Goal: Task Accomplishment & Management: Use online tool/utility

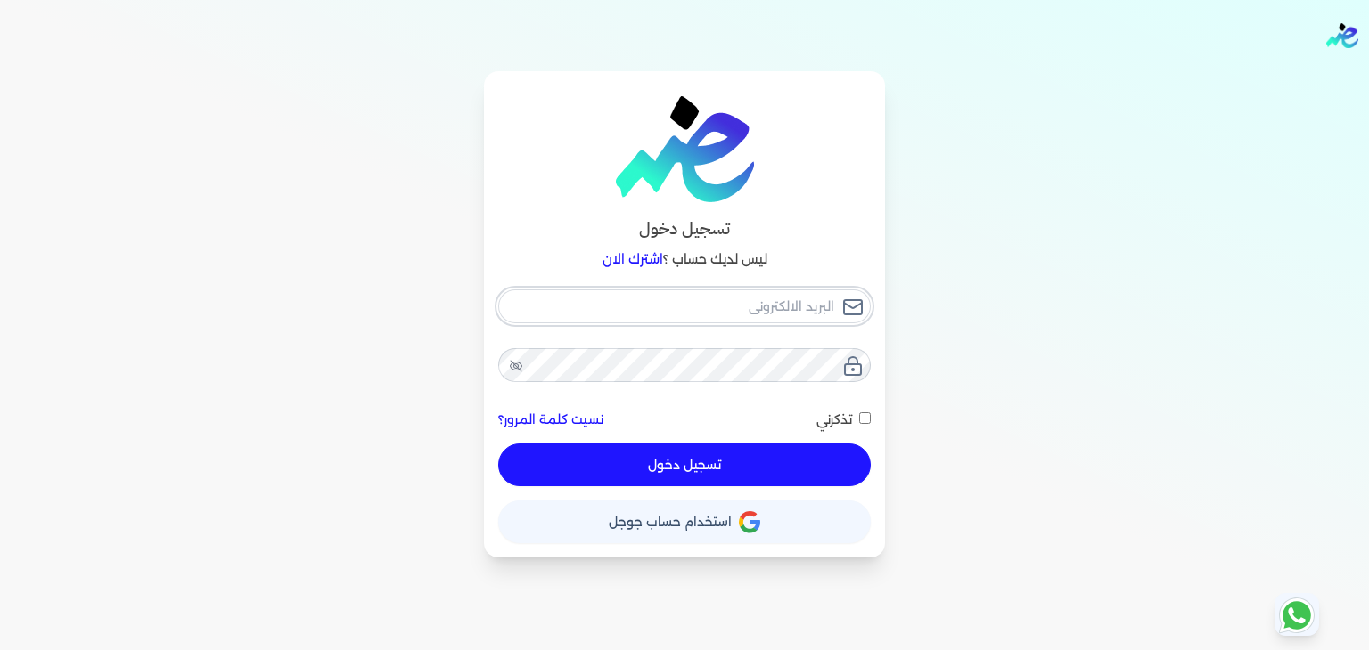
type input "[PERSON_NAME][EMAIL_ADDRESS][DOMAIN_NAME]"
click at [657, 464] on div "[PERSON_NAME][EMAIL_ADDRESS][DOMAIN_NAME] نسيت كلمة المرور؟ تذكرني تسجيل دخول" at bounding box center [684, 389] width 372 height 198
click at [660, 465] on button "تسجيل دخول" at bounding box center [684, 465] width 372 height 43
checkbox input "false"
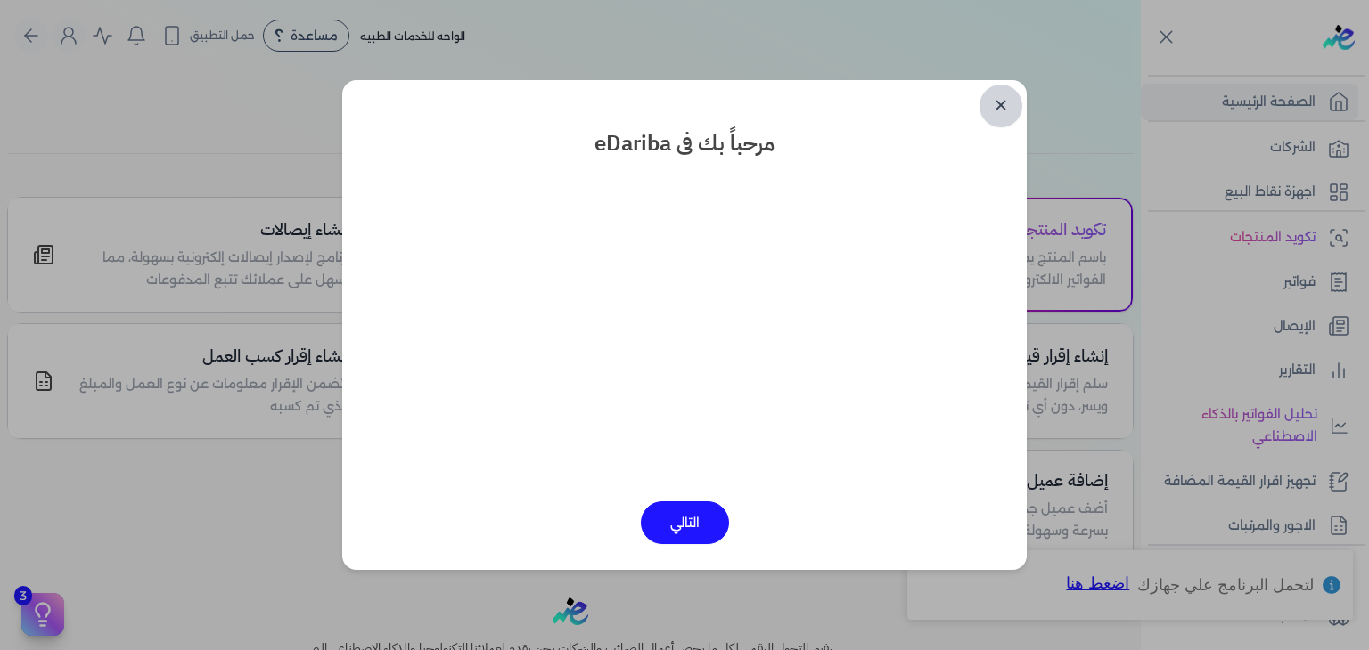
click at [990, 116] on link "✕" at bounding box center [1000, 106] width 43 height 43
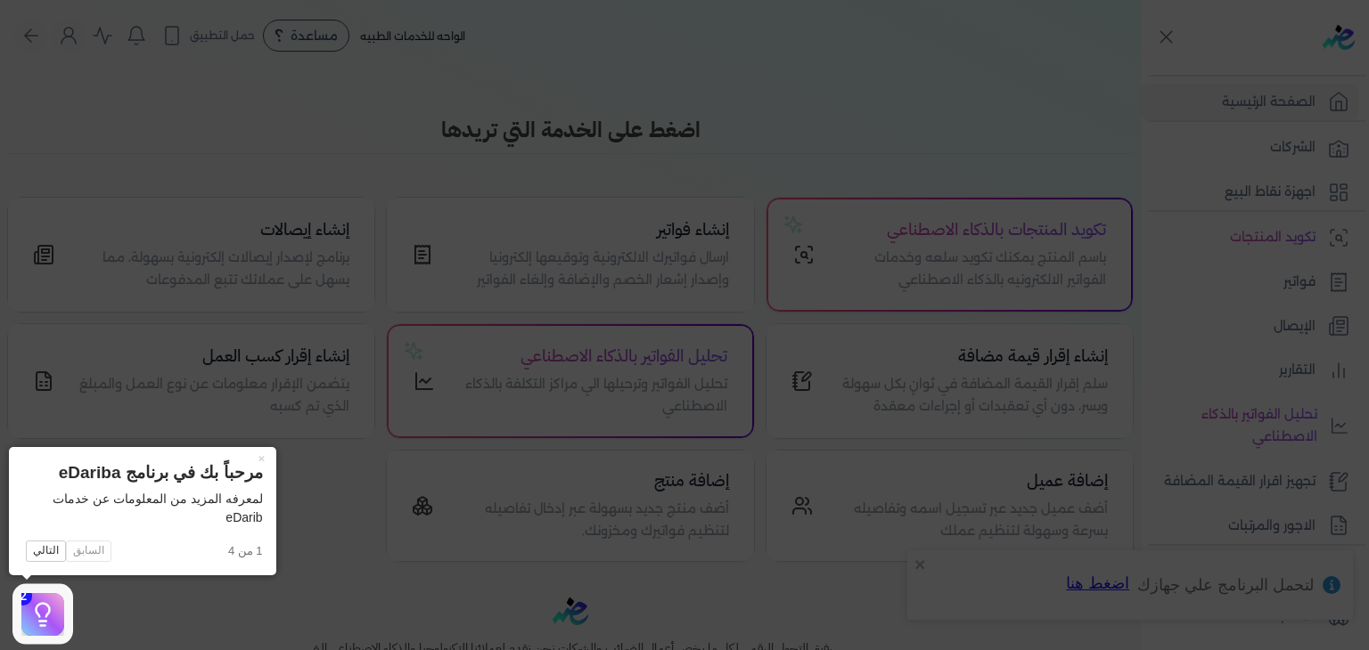
click at [999, 118] on icon at bounding box center [684, 325] width 1369 height 650
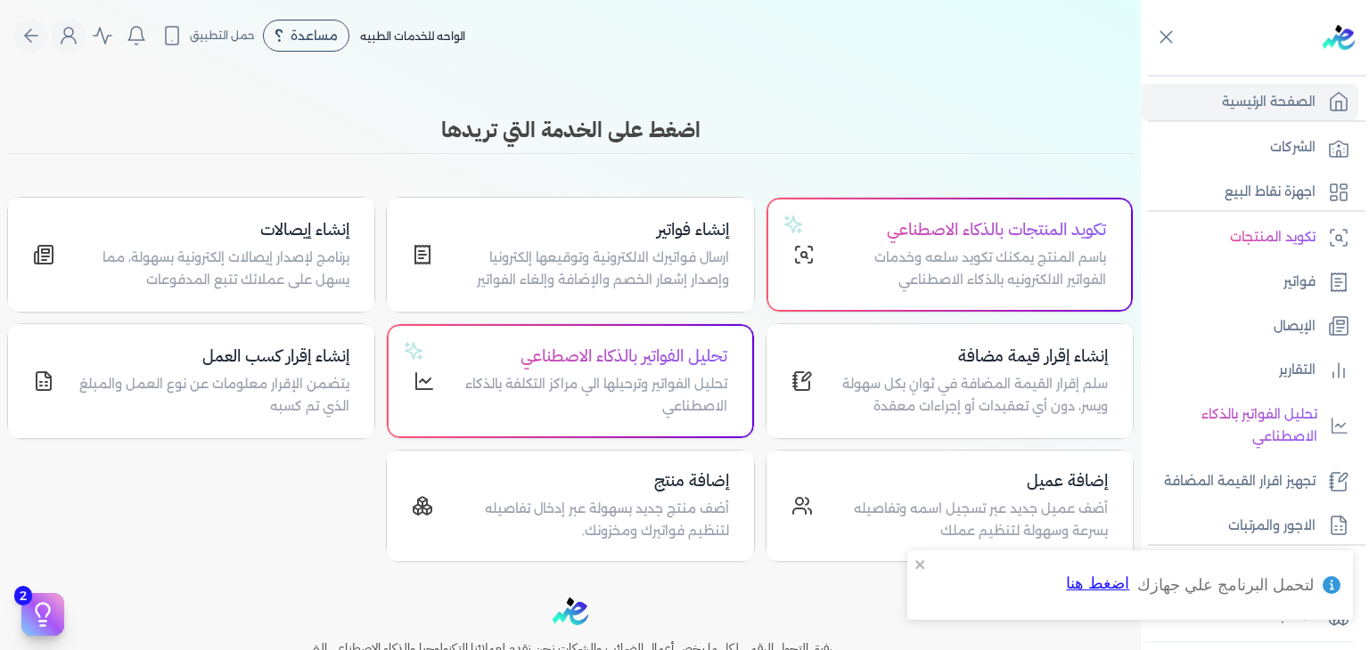
scroll to position [177, 0]
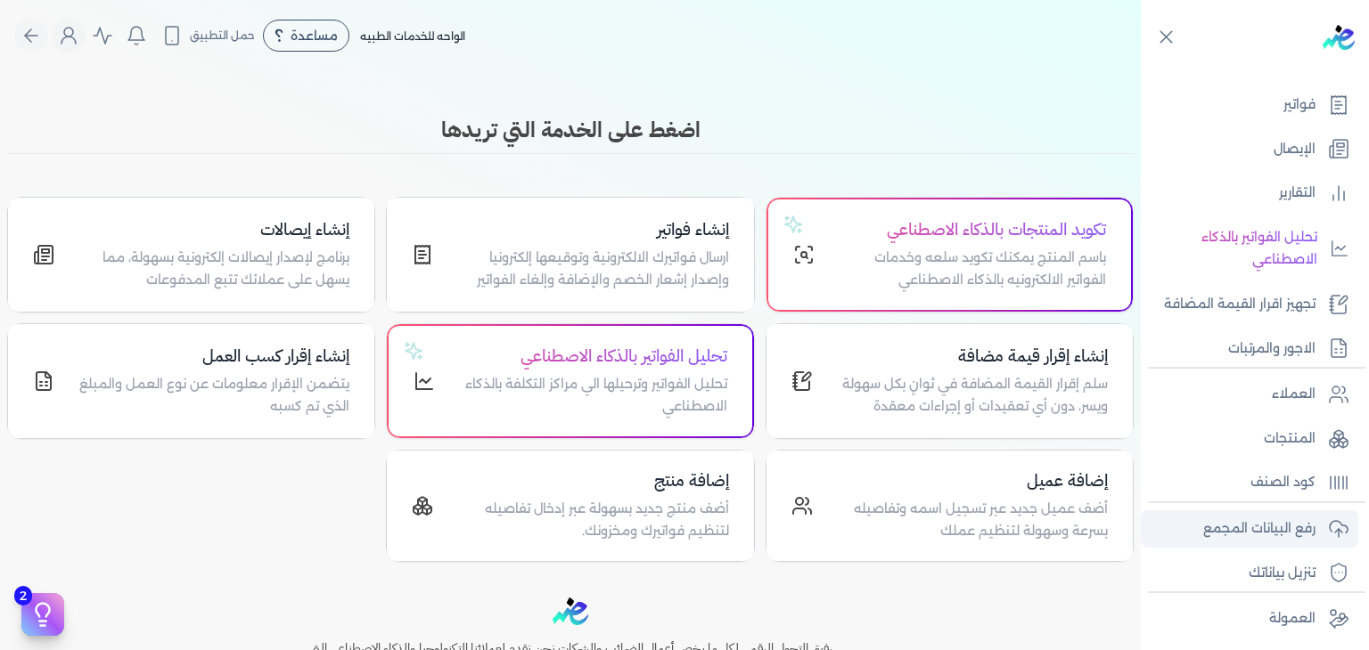
click at [1209, 522] on p "رفع البيانات المجمع" at bounding box center [1259, 529] width 112 height 23
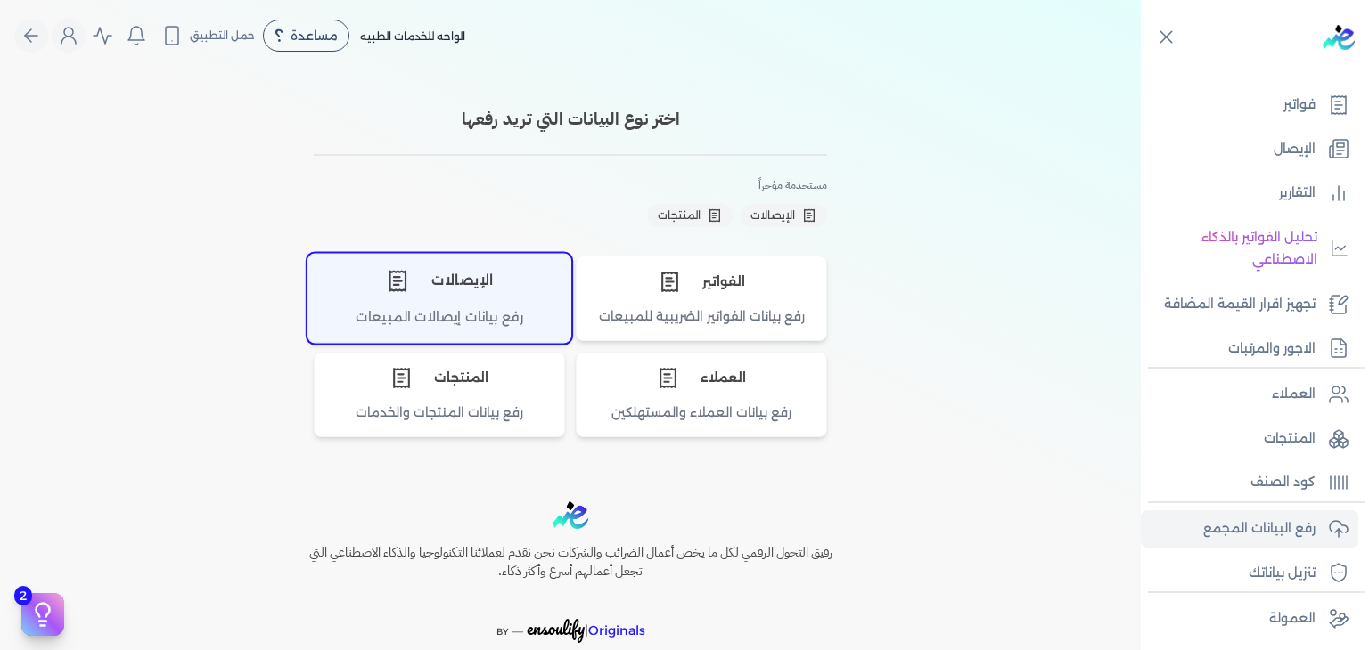
click at [494, 292] on div "الإيصالات" at bounding box center [439, 280] width 262 height 53
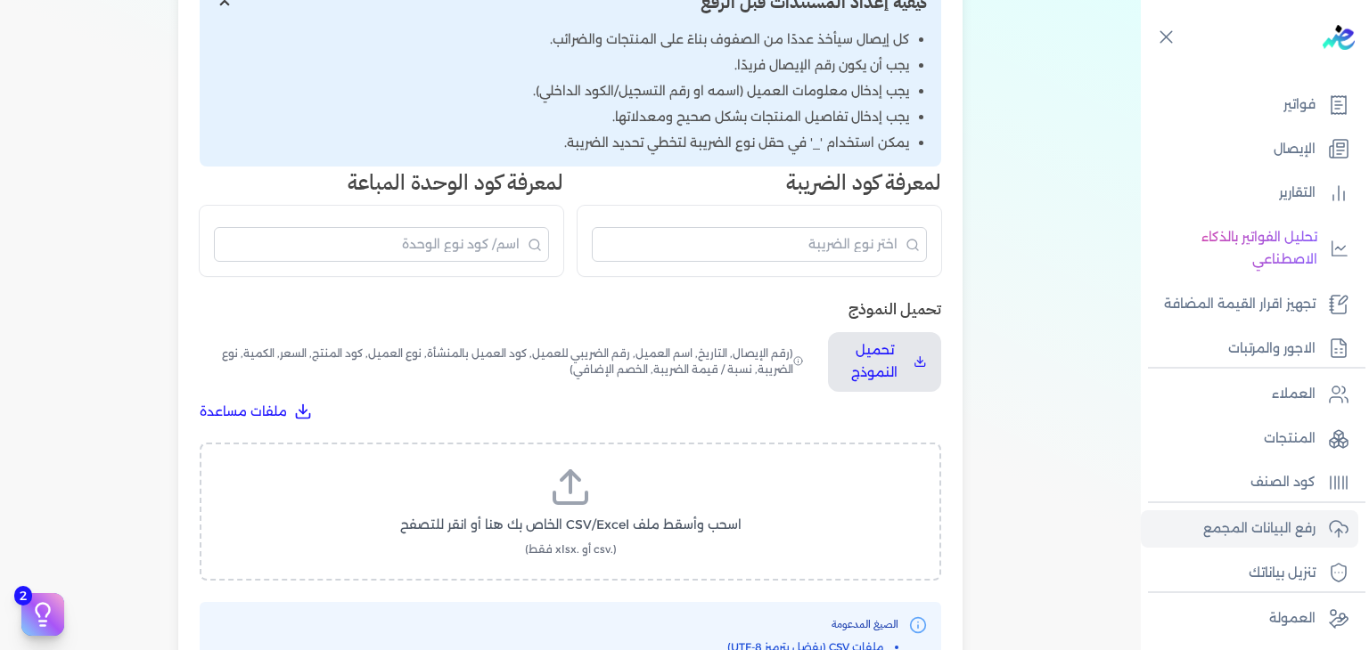
scroll to position [356, 0]
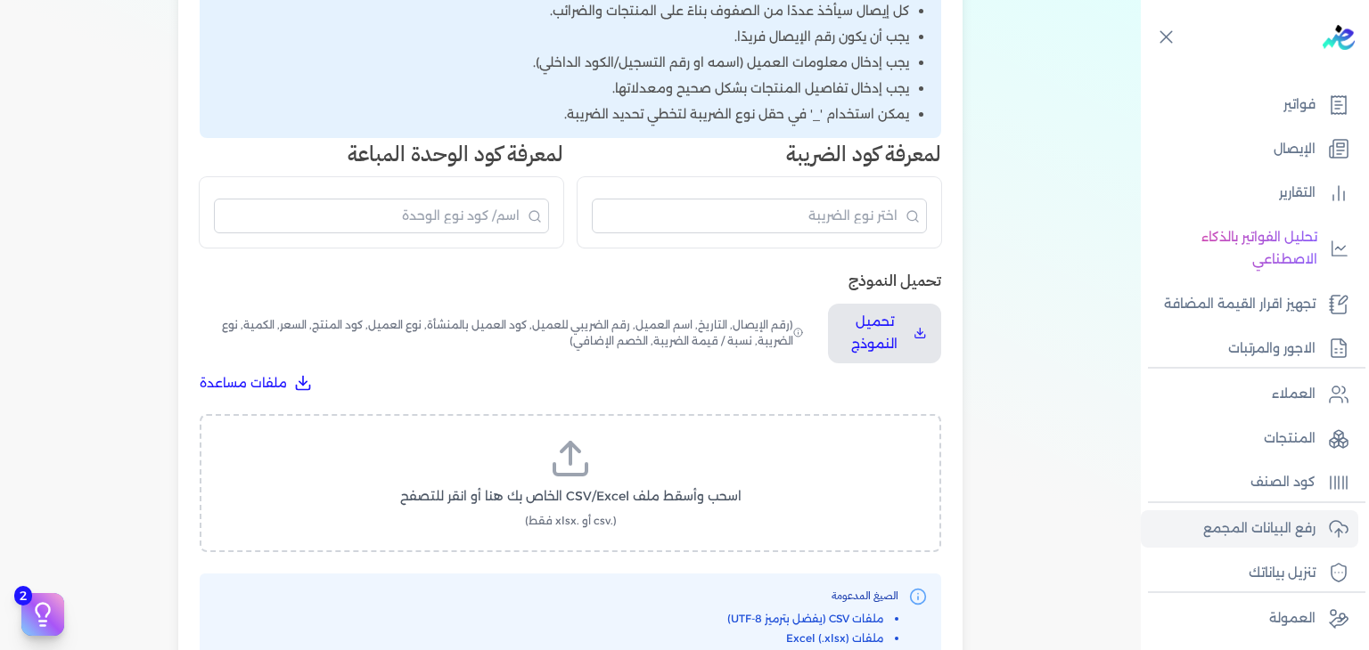
click at [519, 483] on label "اسحب وأسقط ملف CSV/Excel الخاص بك هنا أو انقر للتصفح (.csv أو .xlsx فقط)" at bounding box center [570, 483] width 695 height 92
click at [0, 0] on input "اسحب وأسقط ملف CSV/Excel الخاص بك هنا أو انقر للتصفح (.csv أو .xlsx فقط)" at bounding box center [0, 0] width 0 height 0
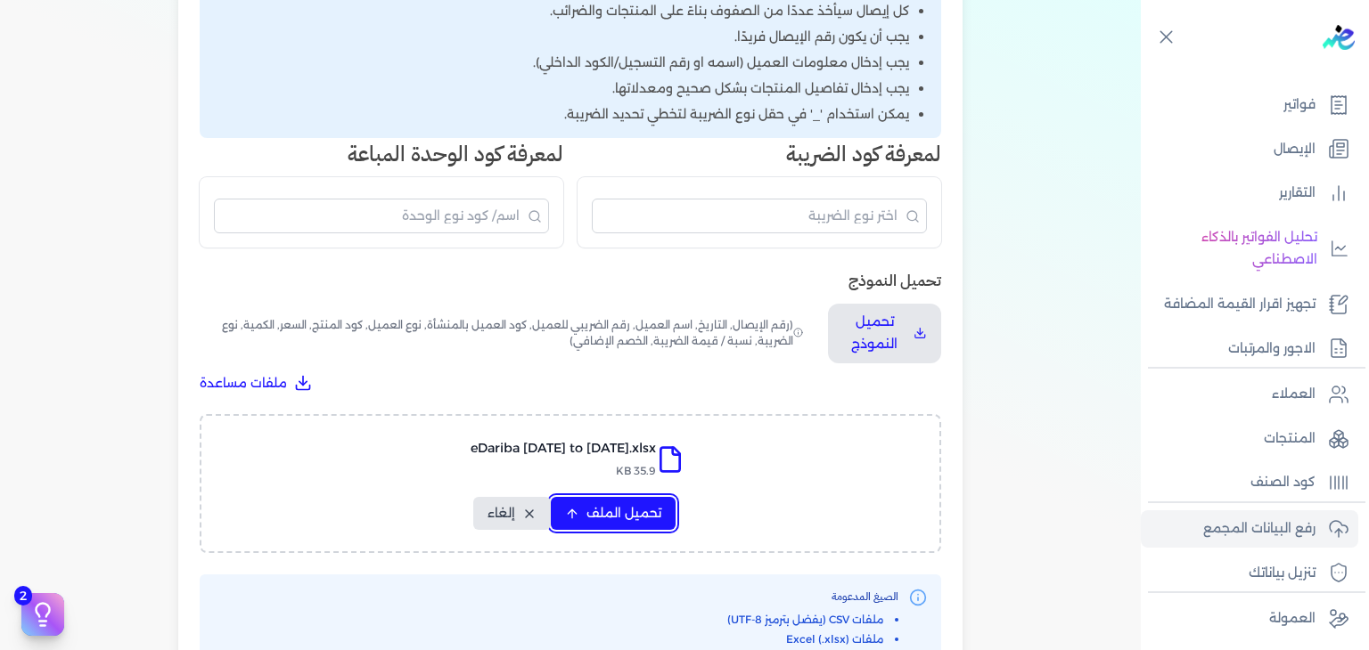
click at [656, 517] on span "تحميل الملف" at bounding box center [623, 513] width 75 height 19
select select "رقم الإيصال"
select select "أسم العميل"
select select "وصف البند"
select select "سيريال المنتج"
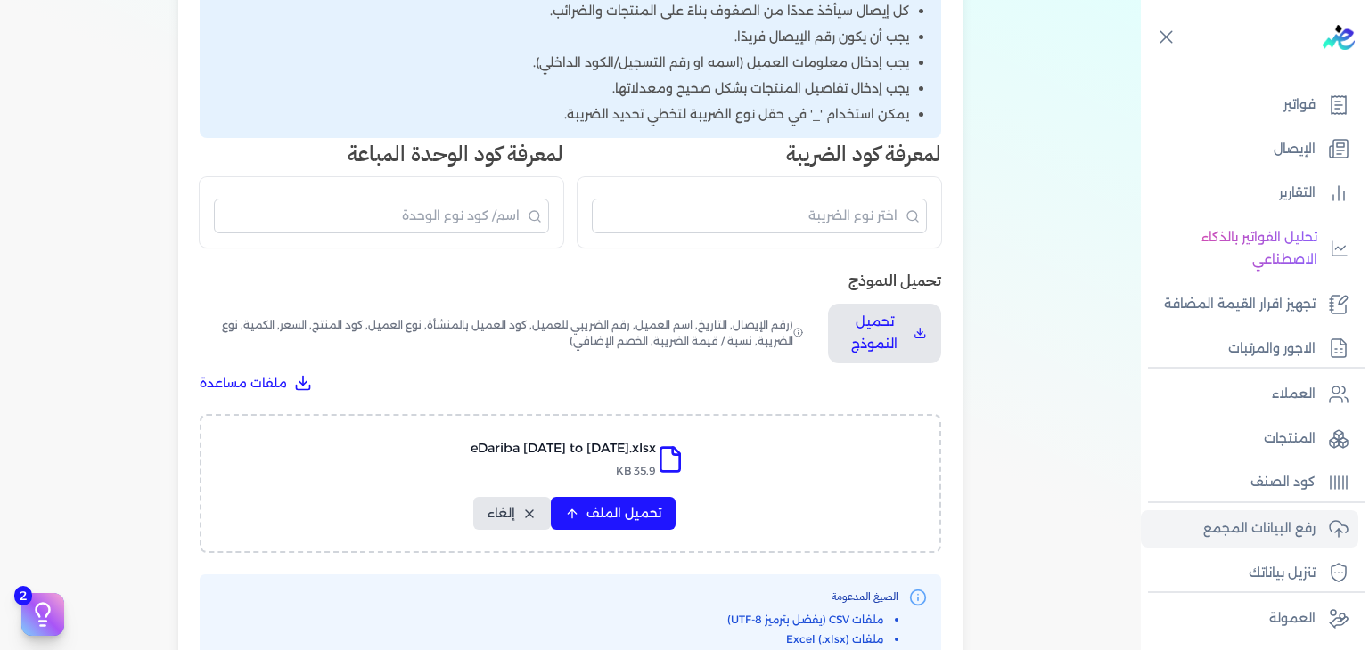
select select "السعر"
select select "الكمية"
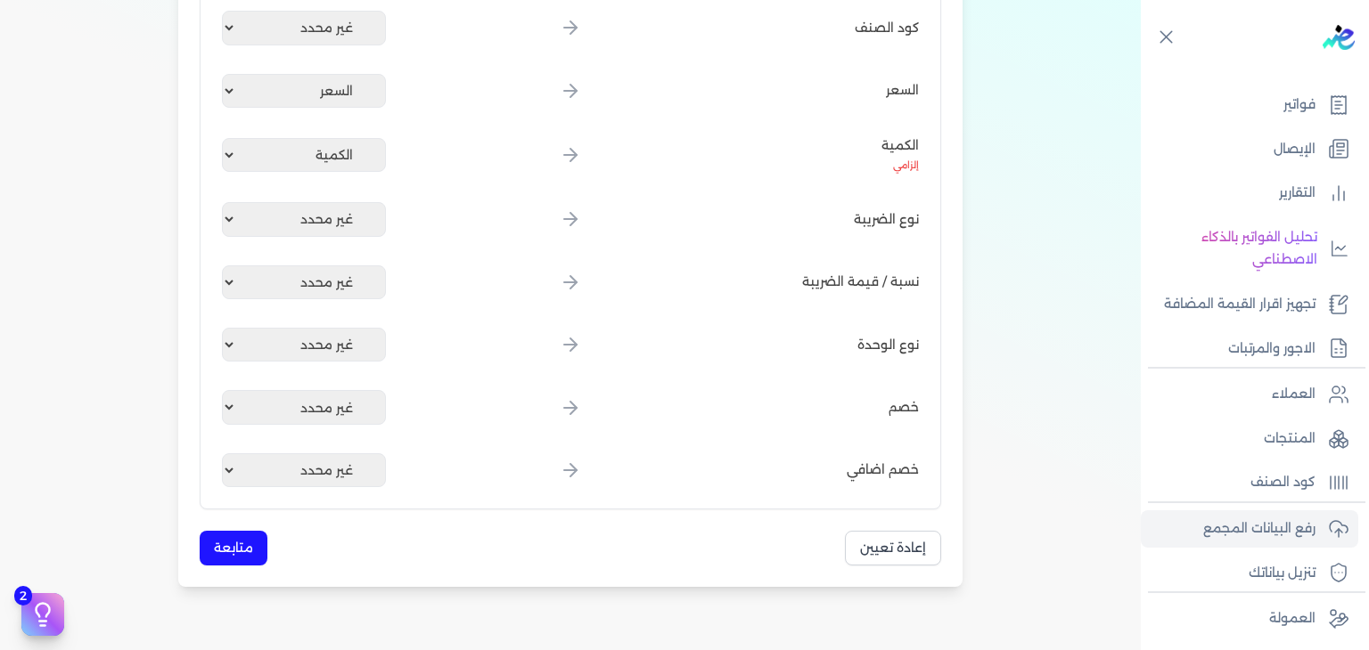
scroll to position [1205, 0]
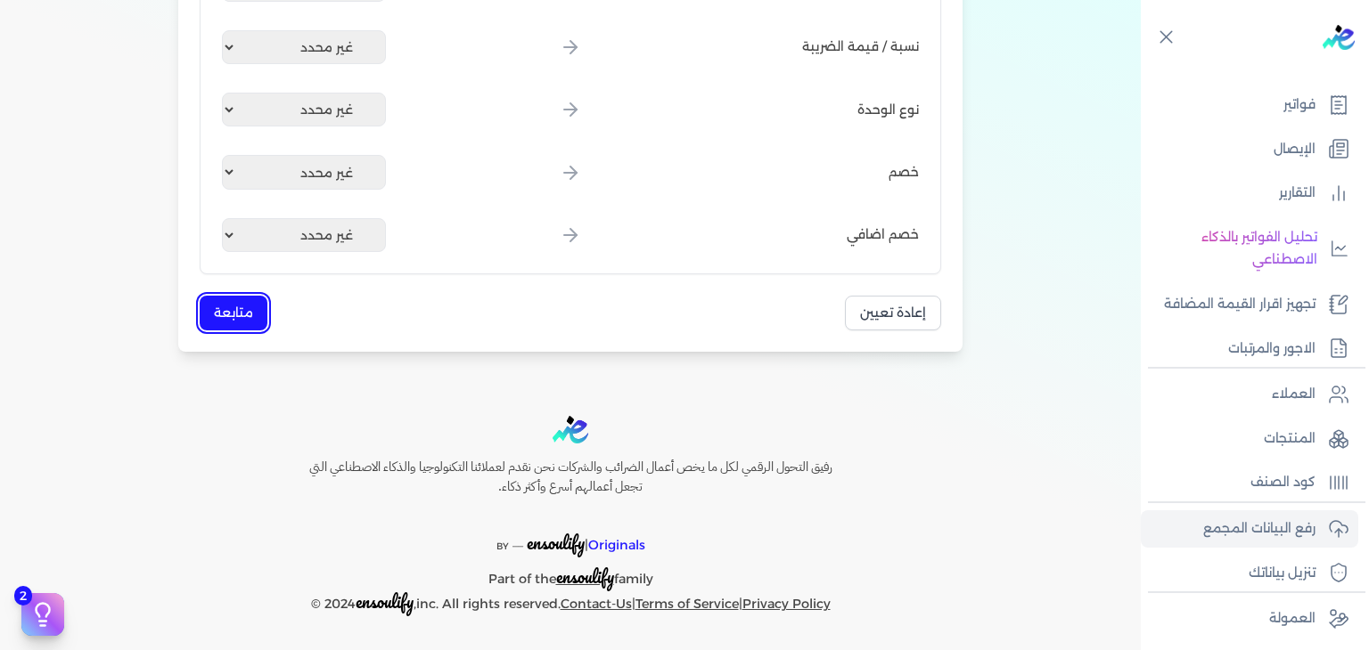
click at [256, 315] on button "متابعة" at bounding box center [234, 313] width 68 height 35
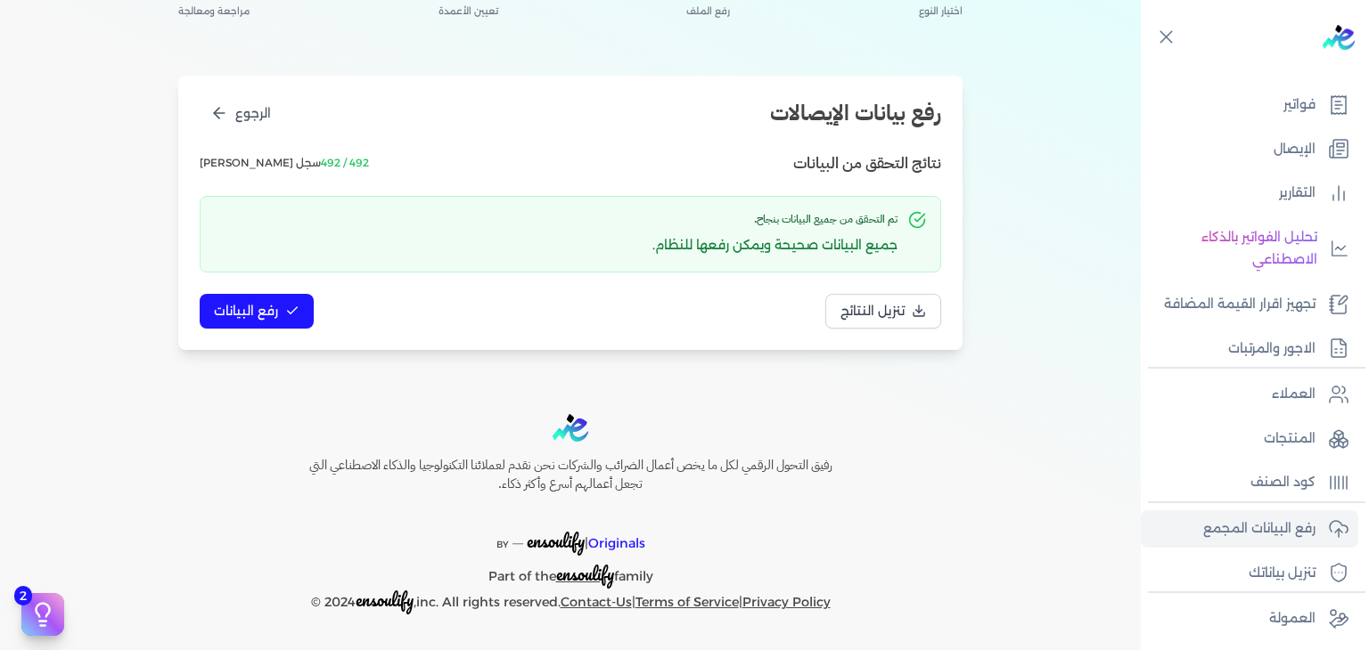
scroll to position [150, 0]
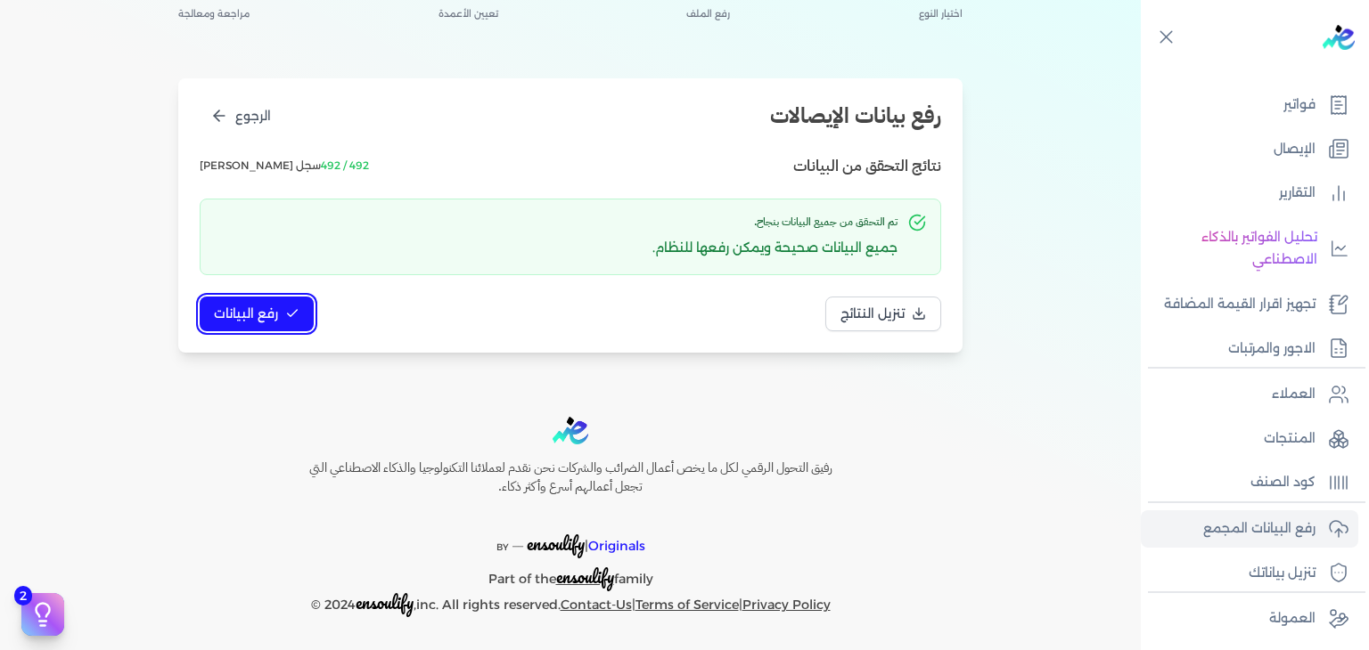
click at [260, 315] on span "رفع البيانات" at bounding box center [246, 314] width 64 height 19
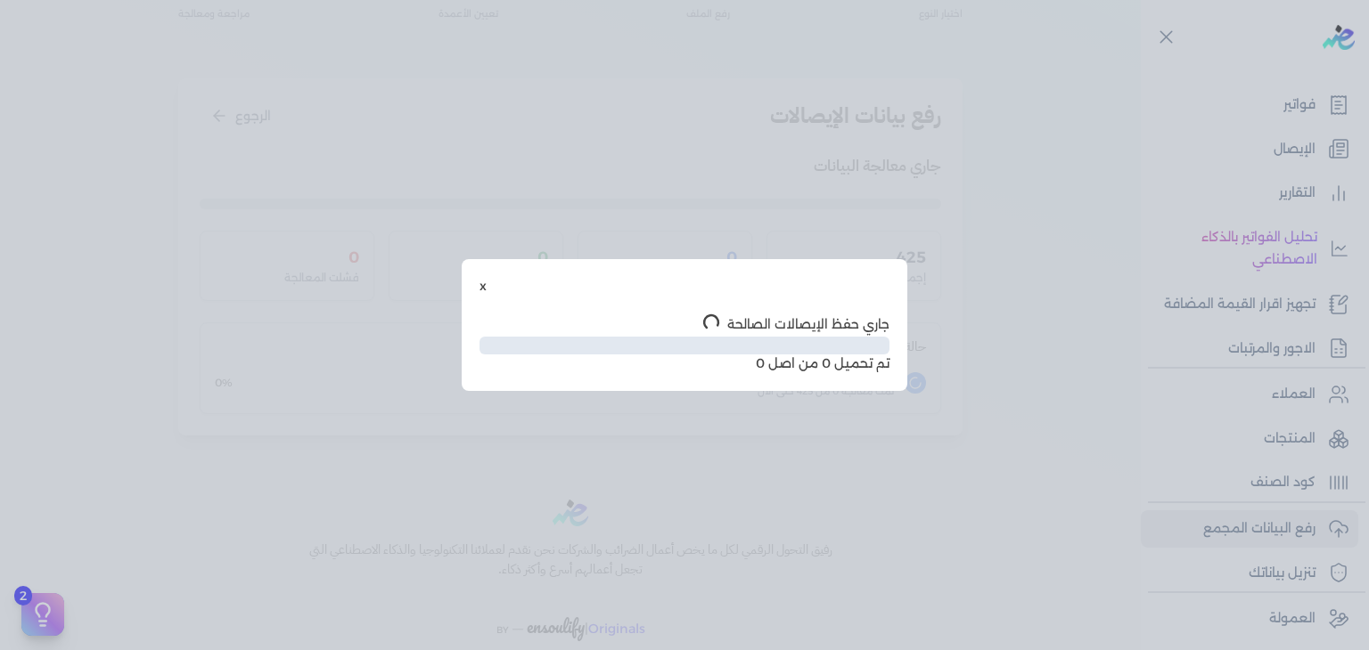
scroll to position [53, 0]
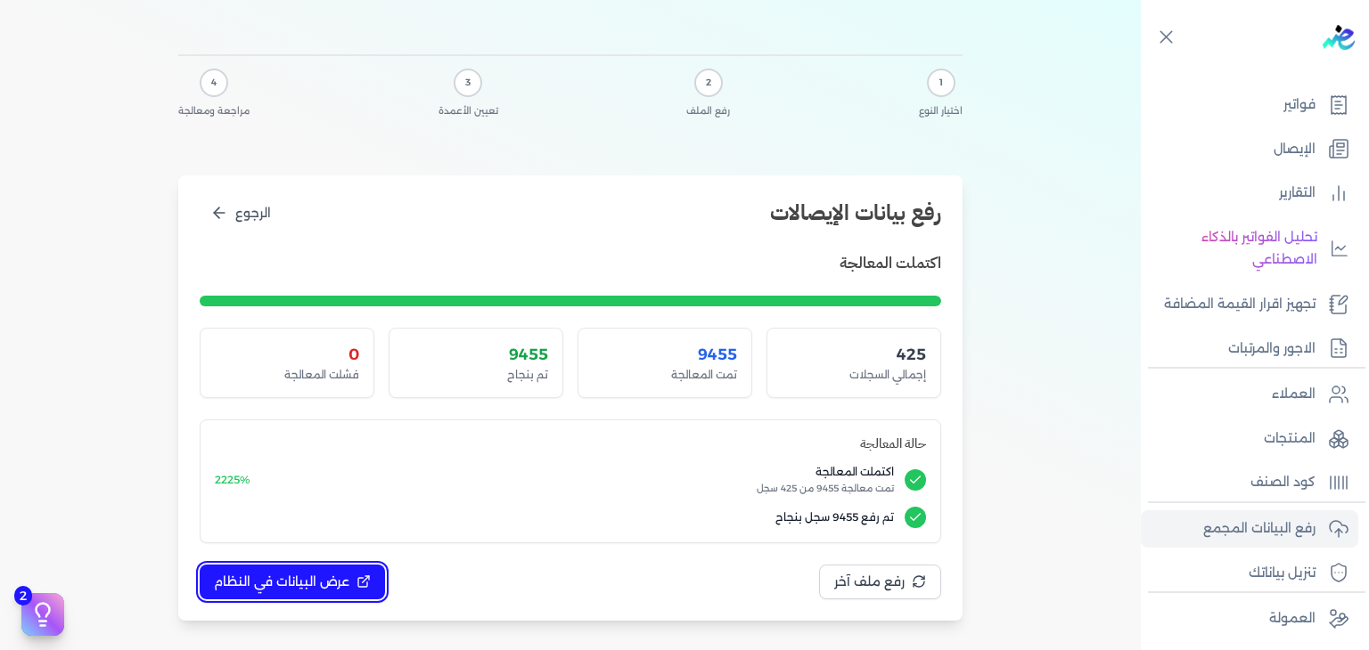
click at [284, 585] on span "عرض البيانات في النظام" at bounding box center [281, 582] width 135 height 19
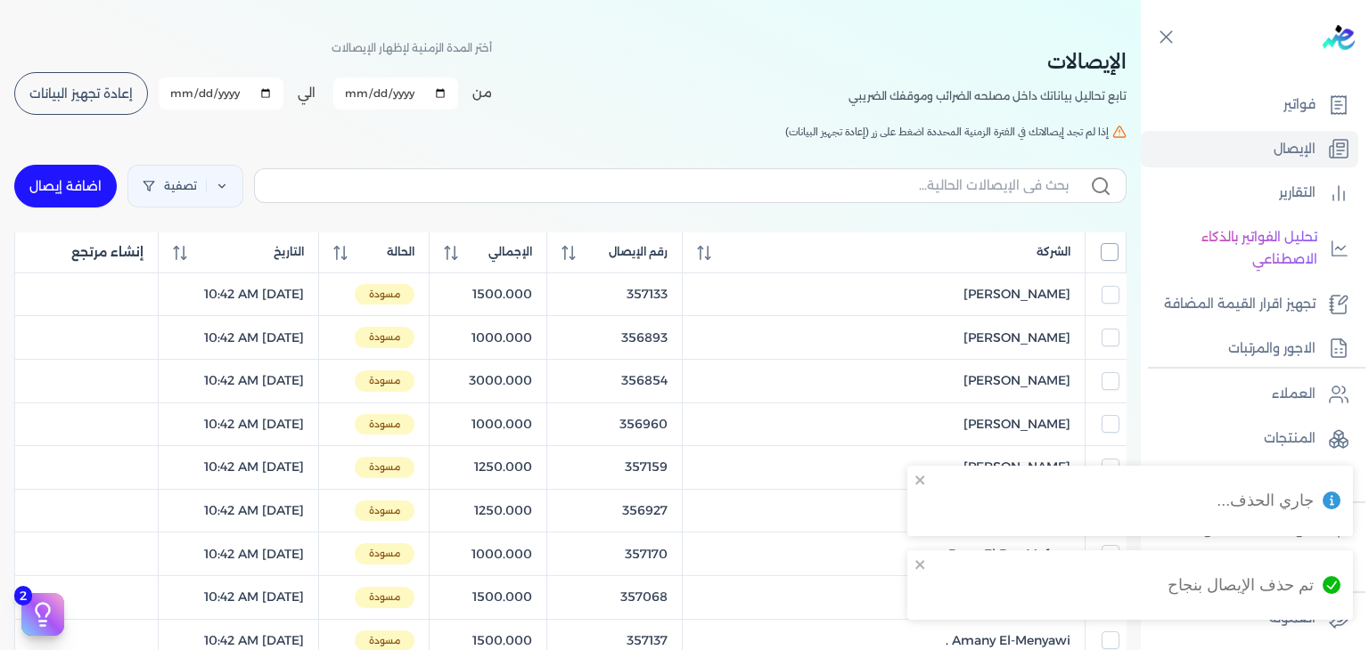
click at [1107, 251] on input "All items unselected" at bounding box center [1109, 252] width 18 height 18
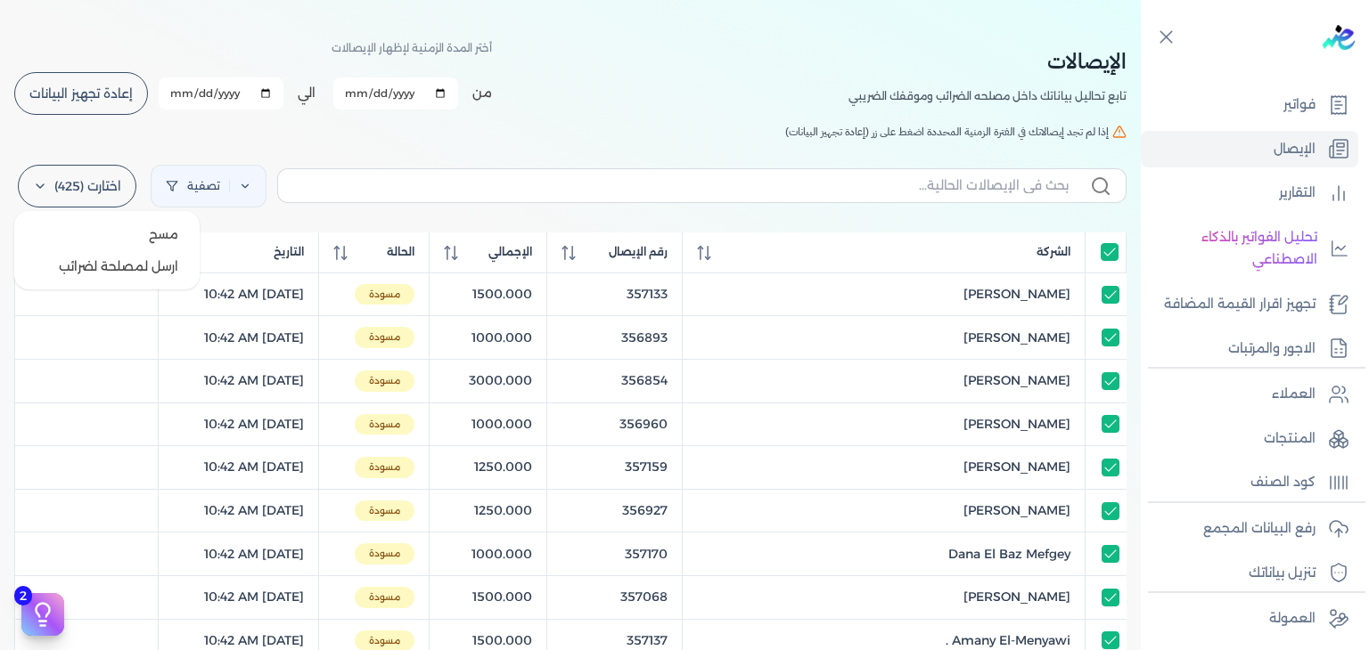
click at [97, 183] on label "اختارت (425)" at bounding box center [77, 186] width 118 height 43
click at [132, 280] on button "ارسل لمصلحة لضرائب" at bounding box center [106, 266] width 171 height 32
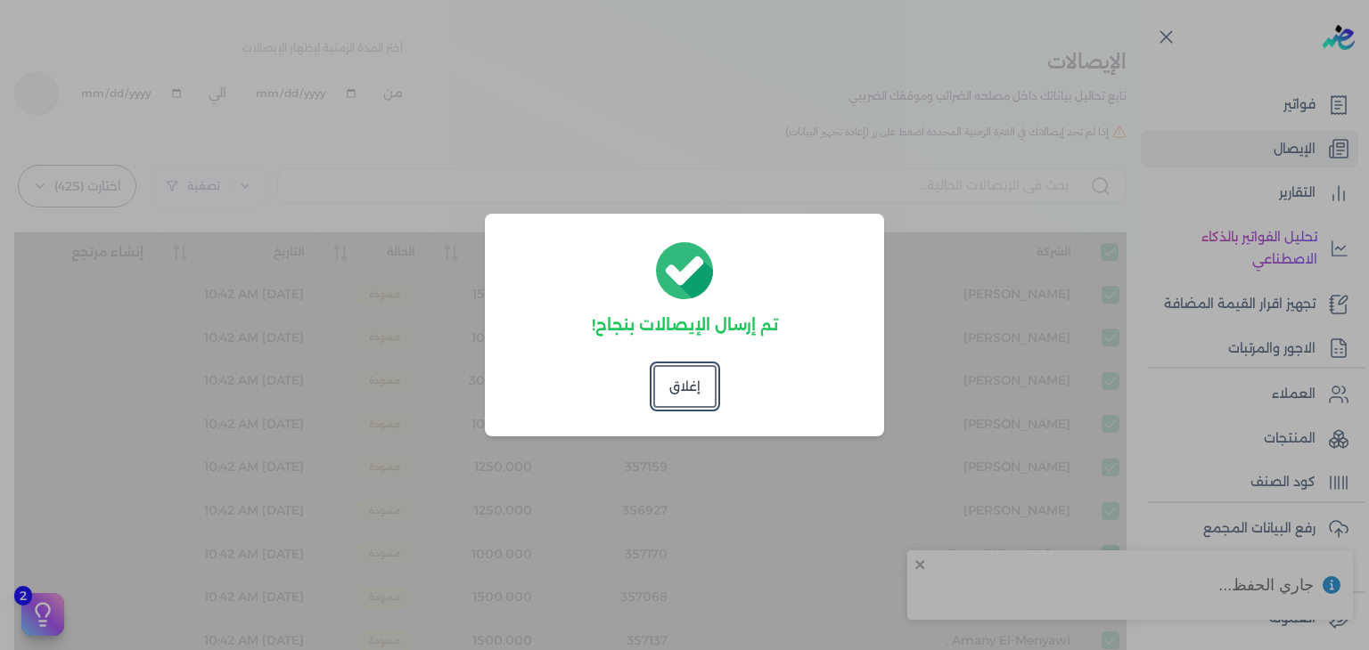
checkbox input "true"
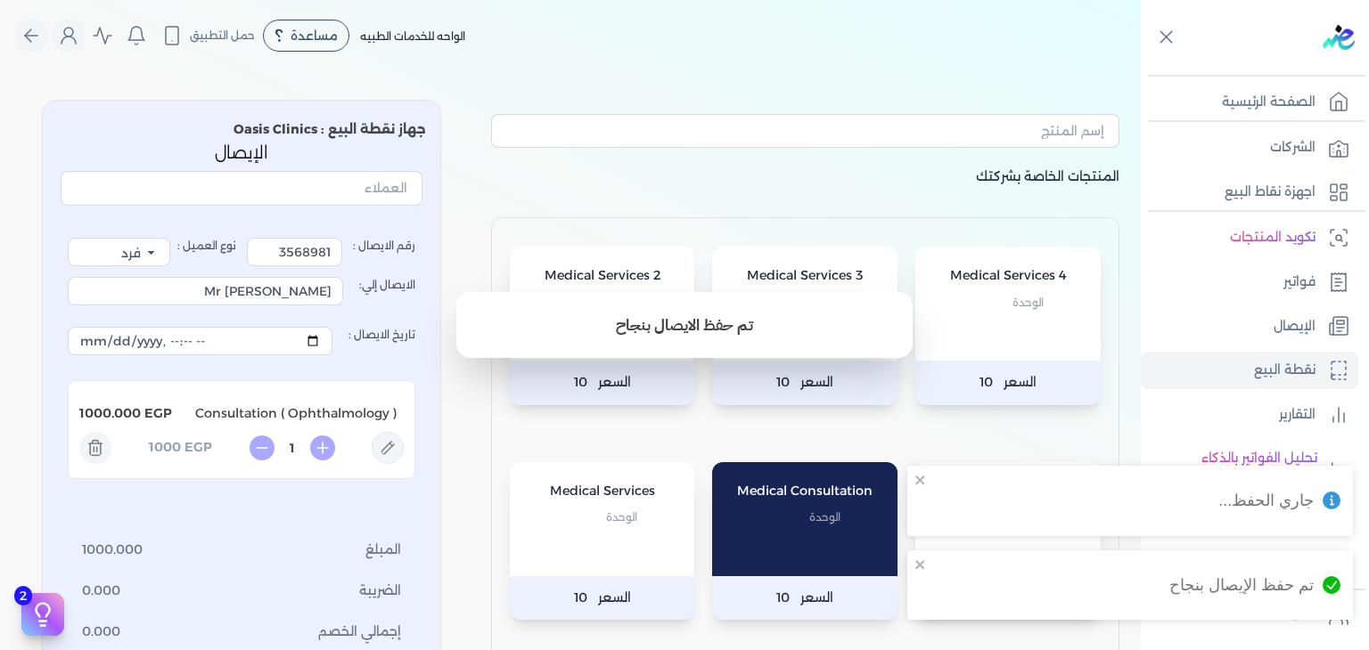
select select "EGP"
select select "EGS"
select select "B"
